Goal: Transaction & Acquisition: Purchase product/service

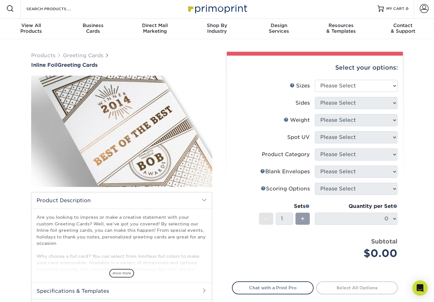
scroll to position [2, 0]
click at [397, 86] on select "Please Select 4.25" x 11" 4.25" x 11" 5.5" x 8.5" 6" x 9" 6" x 12" 6" x 12" 7" …" at bounding box center [356, 85] width 83 height 12
click at [382, 87] on select "Please Select 4.25" x 11" 4.25" x 11" 5.5" x 8.5" 6" x 9" 6" x 12" 6" x 12" 7" …" at bounding box center [356, 85] width 83 height 12
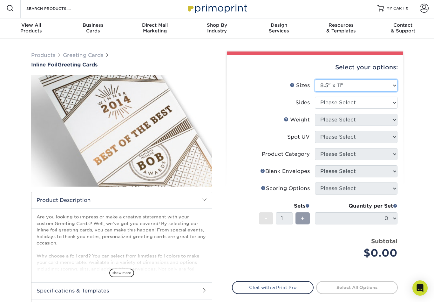
click at [394, 85] on select "Please Select 4.25" x 11" 4.25" x 11" 5.5" x 8.5" 6" x 9" 6" x 12" 6" x 12" 7" …" at bounding box center [356, 85] width 83 height 12
select select "5.50x8.50"
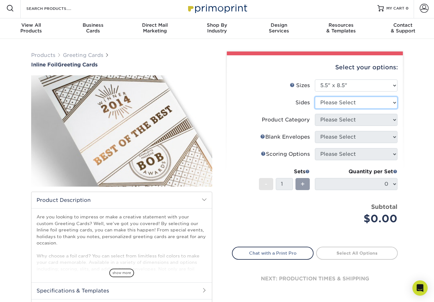
click at [391, 103] on select "Please Select Print Both Sides - Foil Back Only Print Both Sides - Foil Both Si…" at bounding box center [356, 103] width 83 height 12
select select "a75ac2f1-9911-48d6-841d-245b5ac08f27"
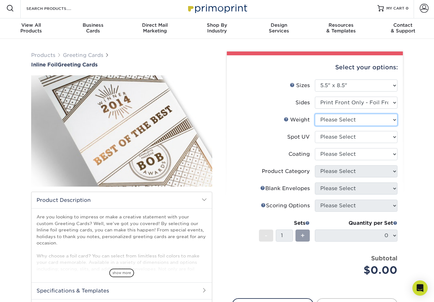
click at [390, 120] on select "Please Select 16PT" at bounding box center [356, 120] width 83 height 12
select select "16PT"
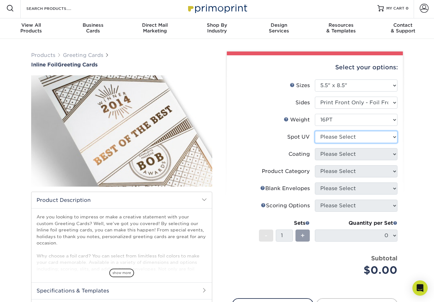
click at [388, 135] on select "Please Select No Spot UV Front Only Back Only" at bounding box center [356, 137] width 83 height 12
select select "1"
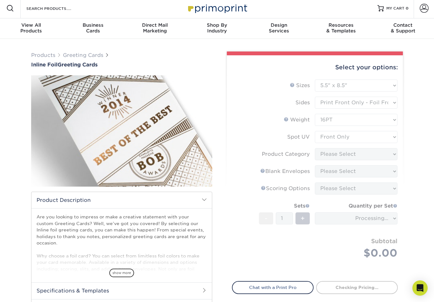
click at [392, 154] on form "Sizes Help Sizes Please Select 4.25" x 11" 4.25" x 11" 5.5" x 8.5" 6" x 9" 6" x…" at bounding box center [315, 176] width 166 height 194
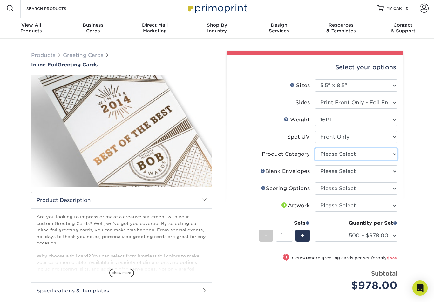
click at [391, 152] on select "Please Select Greeting Cards" at bounding box center [356, 154] width 83 height 12
select select "b7f8198f-f281-4438-a52e-cd7a5c5c0cfc"
click at [389, 170] on select "Please Select No Blank Envelopes Yes 500 Envelopes A2 Yes 1000 Envelopes A2 Yes…" at bounding box center [356, 171] width 83 height 12
select select "9f137334-7cf0-4a73-8a74-a4df662606ea"
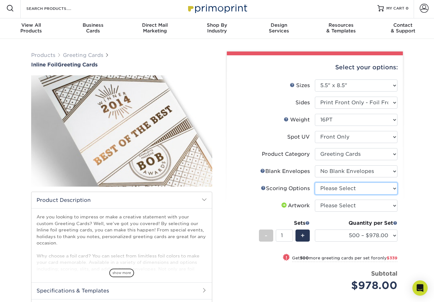
click at [386, 190] on select "Please Select Score in Half" at bounding box center [356, 189] width 83 height 12
select select "b23166fa-223a-4016-b2d3-d3438452c7d9"
click at [386, 210] on select "Please Select I will upload files I need a design - $75" at bounding box center [356, 206] width 83 height 12
select select "upload"
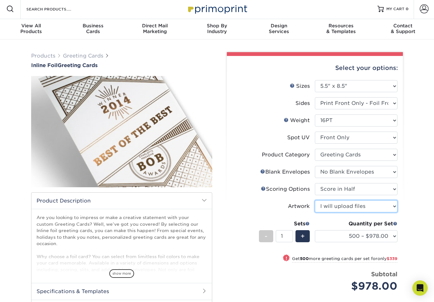
scroll to position [0, 0]
